Goal: Transaction & Acquisition: Purchase product/service

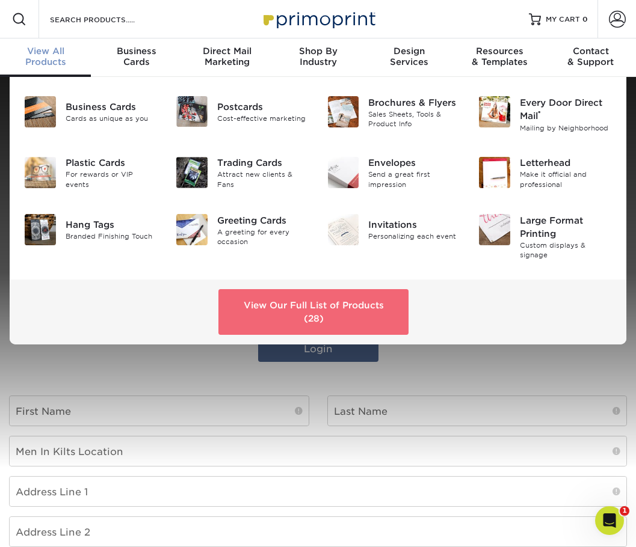
click at [339, 320] on link "View Our Full List of Products (28)" at bounding box center [313, 312] width 190 height 46
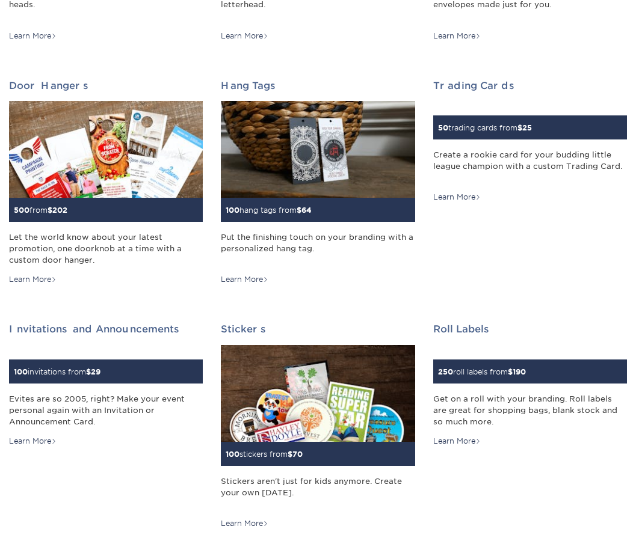
scroll to position [902, 0]
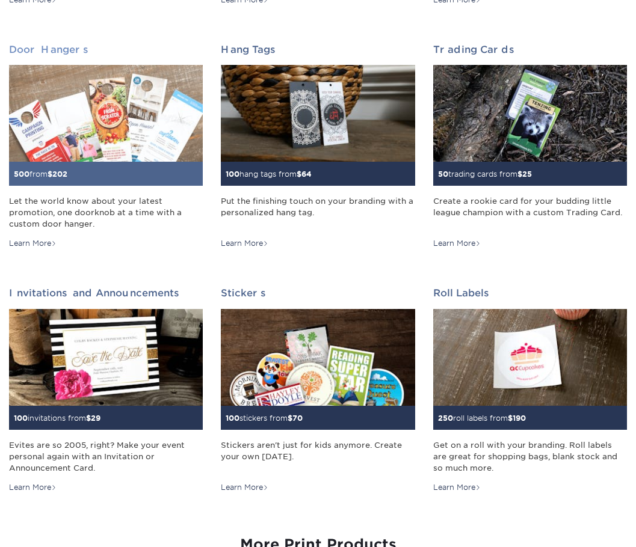
click at [86, 117] on img at bounding box center [106, 113] width 194 height 97
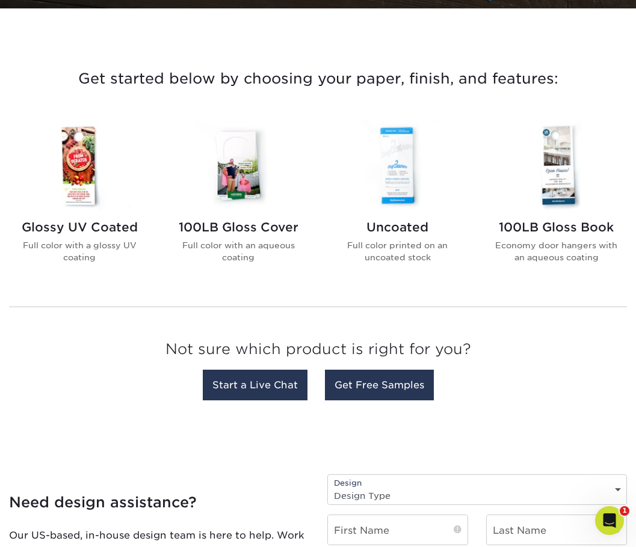
scroll to position [421, 0]
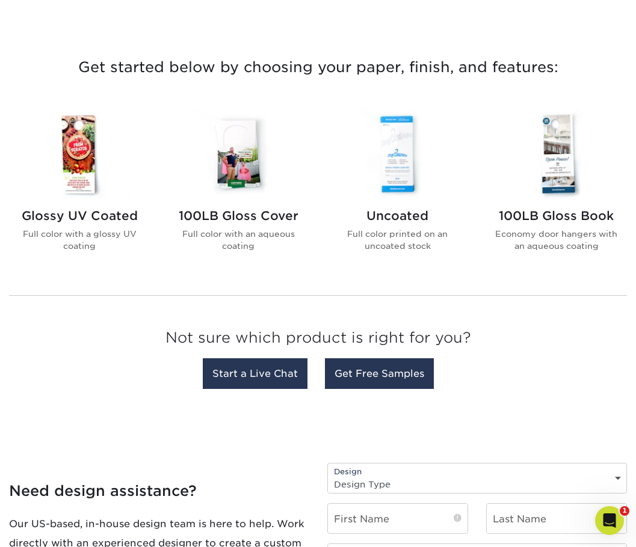
click at [70, 169] on img at bounding box center [79, 154] width 130 height 90
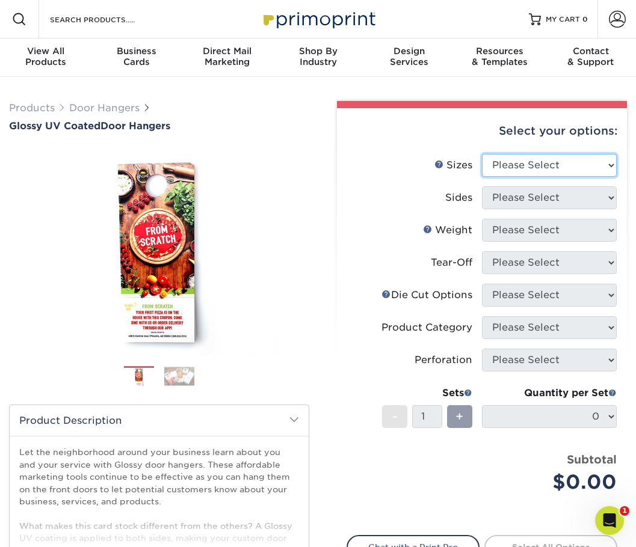
click at [500, 168] on select "Please Select 3.5" x 8.5" 3.5" x 11" 4" x 7" 4.25" x 11" 4.25" x 14"" at bounding box center [549, 165] width 135 height 23
click at [533, 171] on select "Please Select 3.5" x 8.5" 3.5" x 11" 4" x 7" 4.25" x 11" 4.25" x 14"" at bounding box center [549, 165] width 135 height 23
select select "4.00x7.00"
click at [482, 154] on select "Please Select 3.5" x 8.5" 3.5" x 11" 4" x 7" 4.25" x 11" 4.25" x 14"" at bounding box center [549, 165] width 135 height 23
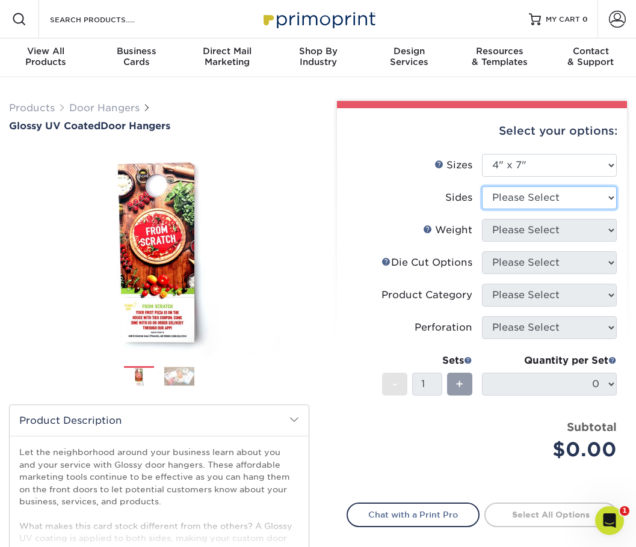
click at [538, 191] on select "Please Select Print Both Sides Print Front Only" at bounding box center [549, 197] width 135 height 23
click at [482, 186] on select "Please Select Print Both Sides Print Front Only" at bounding box center [549, 197] width 135 height 23
click at [537, 190] on select "Please Select Print Both Sides Print Front Only" at bounding box center [549, 197] width 135 height 23
select select "32d3c223-f82c-492b-b915-ba065a00862f"
click at [482, 186] on select "Please Select Print Both Sides Print Front Only" at bounding box center [549, 197] width 135 height 23
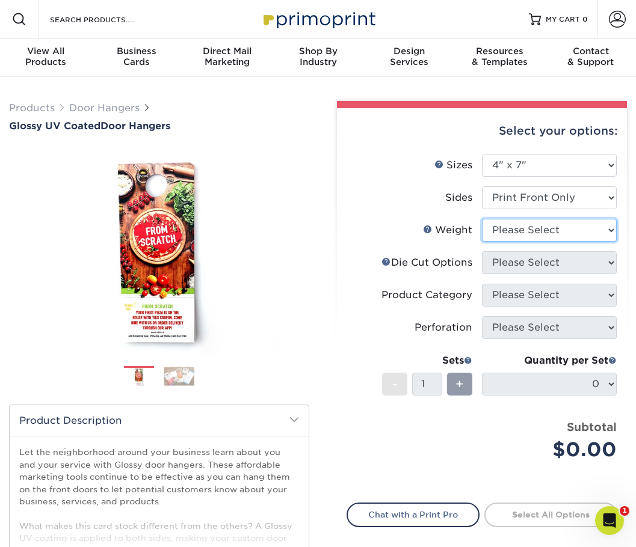
click at [528, 229] on select "Please Select 16PT 14PT" at bounding box center [549, 230] width 135 height 23
select select "14PT"
click at [482, 219] on select "Please Select 16PT 14PT" at bounding box center [549, 230] width 135 height 23
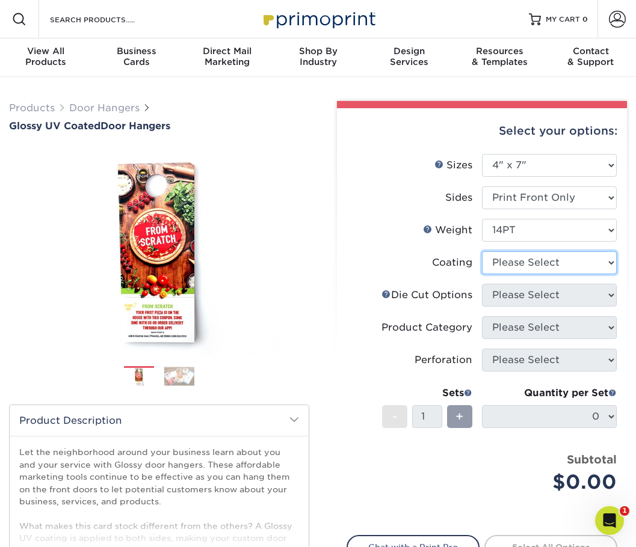
click at [519, 261] on select at bounding box center [549, 262] width 135 height 23
select select "1e8116af-acfc-44b1-83dc-8181aa338834"
click at [482, 251] on select at bounding box center [549, 262] width 135 height 23
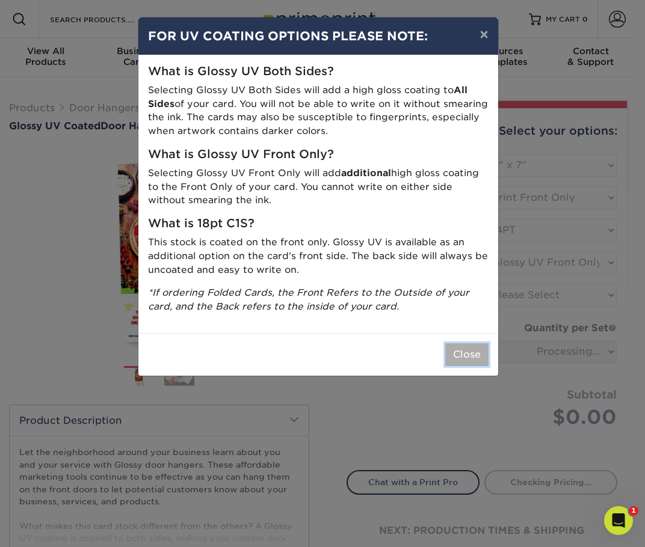
click at [472, 354] on button "Close" at bounding box center [466, 354] width 43 height 23
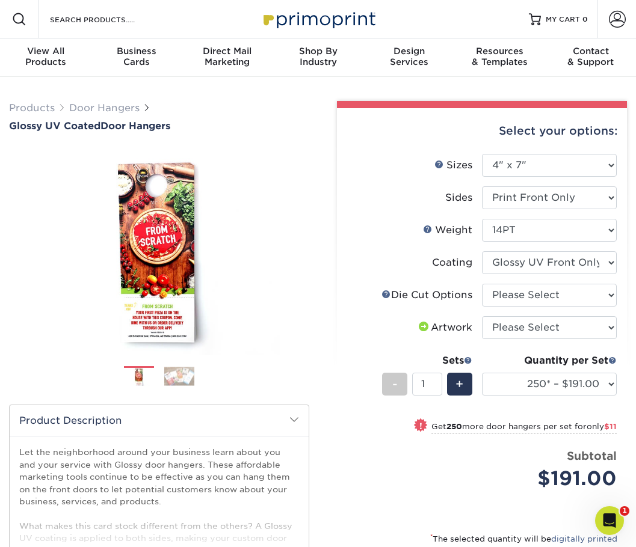
click at [457, 238] on label "Weight Help Weight" at bounding box center [414, 230] width 135 height 23
click at [495, 316] on select "Please Select I will upload files I need a design - $100" at bounding box center [549, 327] width 135 height 23
select select "upload"
click at [482, 316] on select "Please Select I will upload files I need a design - $100" at bounding box center [549, 327] width 135 height 23
